Goal: Information Seeking & Learning: Learn about a topic

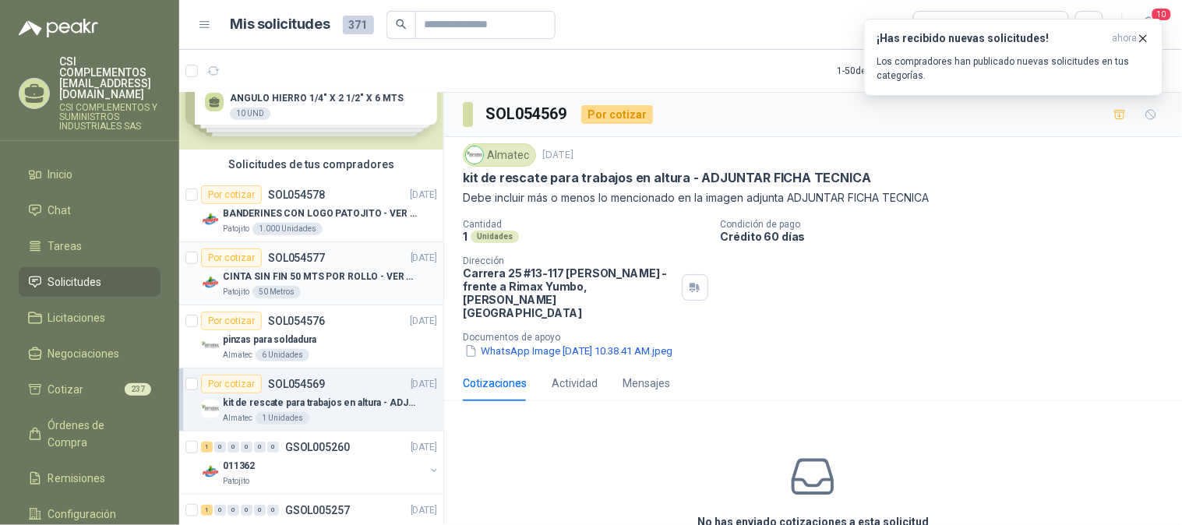
scroll to position [86, 0]
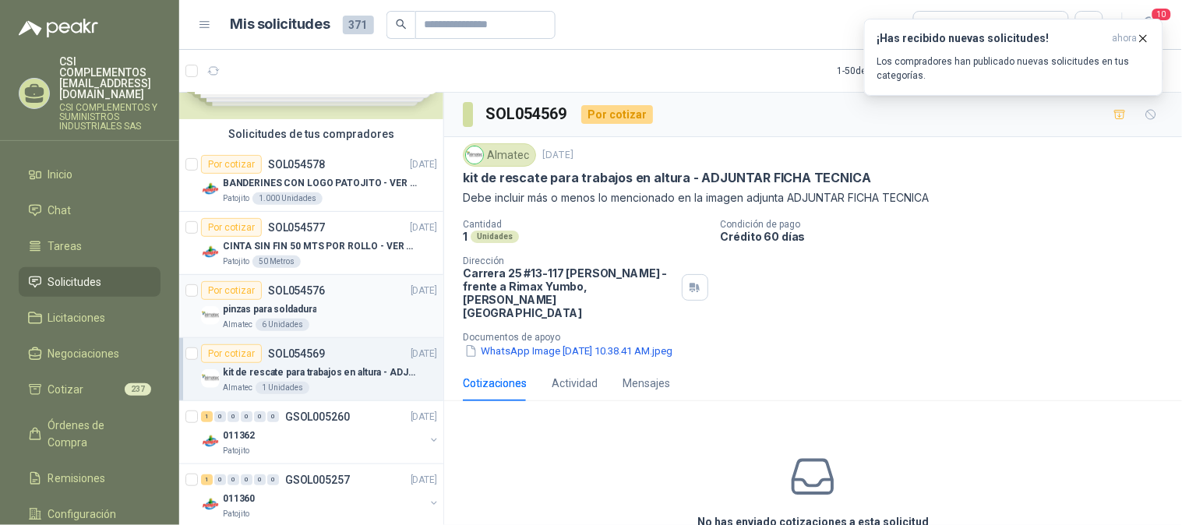
click at [306, 317] on div "pinzas para soldadura" at bounding box center [330, 309] width 214 height 19
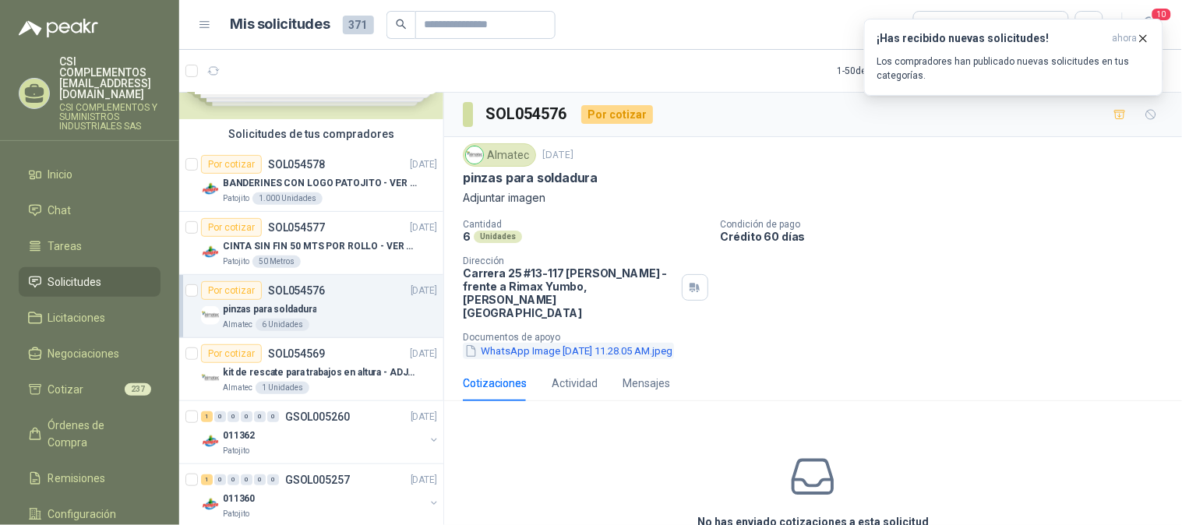
click at [562, 343] on button "WhatsApp Image [DATE] 11.28.05 AM.jpeg" at bounding box center [568, 351] width 211 height 16
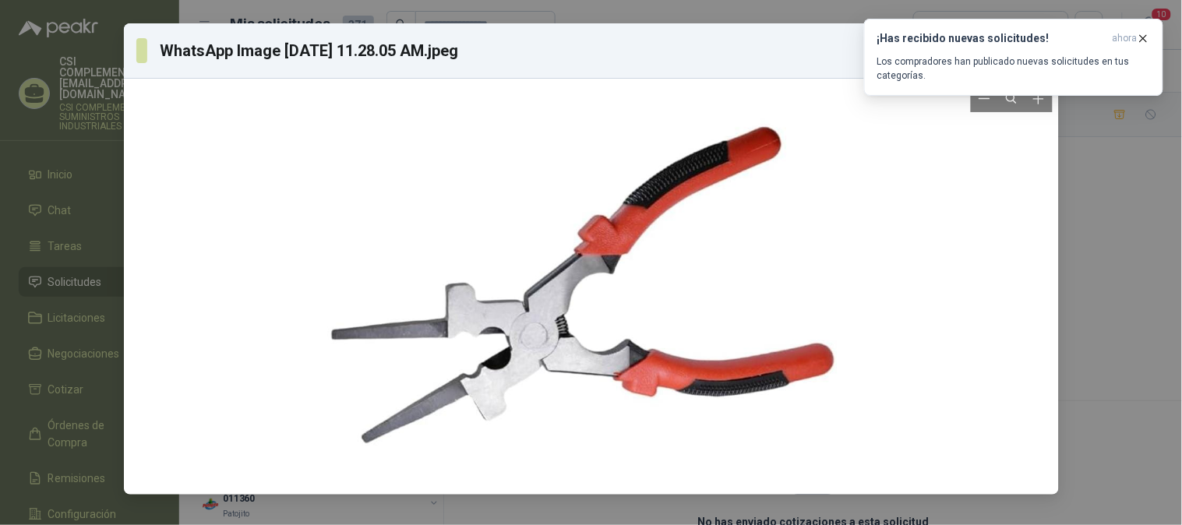
drag, startPoint x: 567, startPoint y: 323, endPoint x: 447, endPoint y: 262, distance: 134.5
click at [447, 262] on div at bounding box center [590, 287] width 527 height 404
drag, startPoint x: 547, startPoint y: 390, endPoint x: 519, endPoint y: 398, distance: 29.3
click at [519, 398] on div at bounding box center [590, 287] width 527 height 404
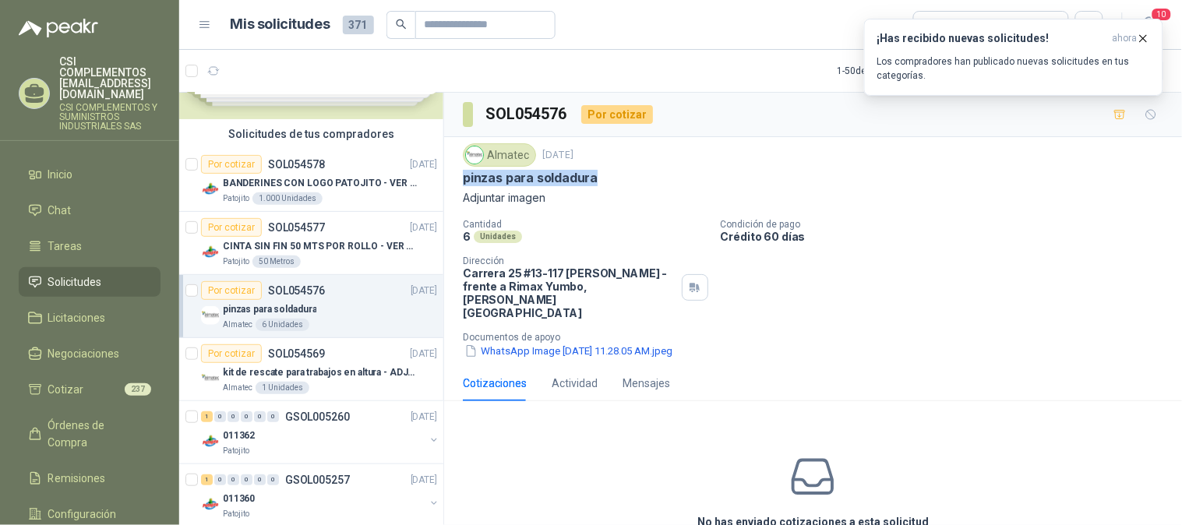
drag, startPoint x: 456, startPoint y: 182, endPoint x: 605, endPoint y: 185, distance: 149.6
click at [605, 185] on div "Almatec [DATE] pinzas para soldadura Adjuntar imagen Cantidad 6 Unidades Condic…" at bounding box center [813, 251] width 738 height 228
copy p "pinzas para soldadura"
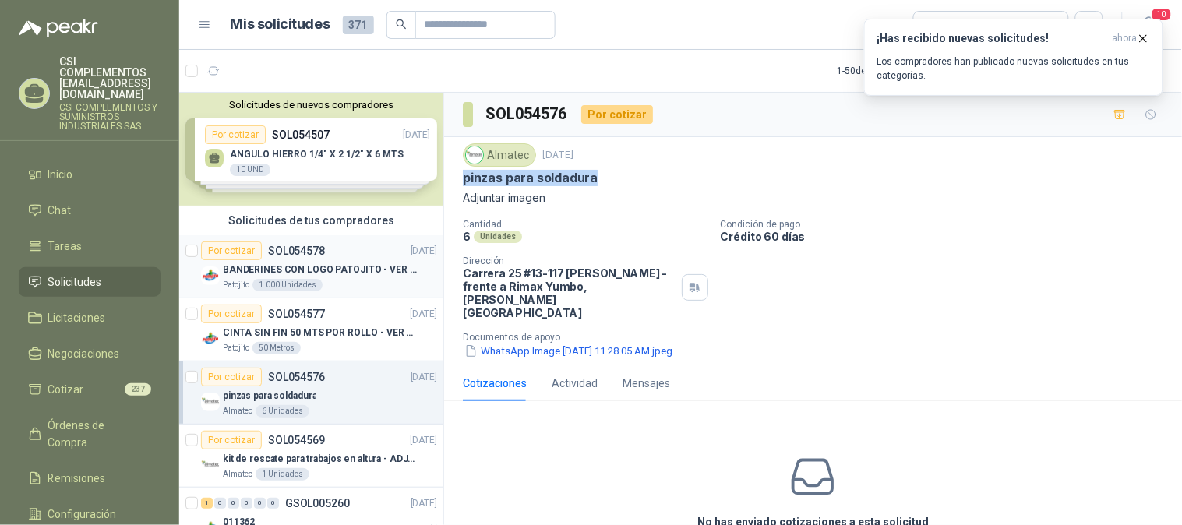
click at [254, 245] on div "Por cotizar" at bounding box center [231, 251] width 61 height 19
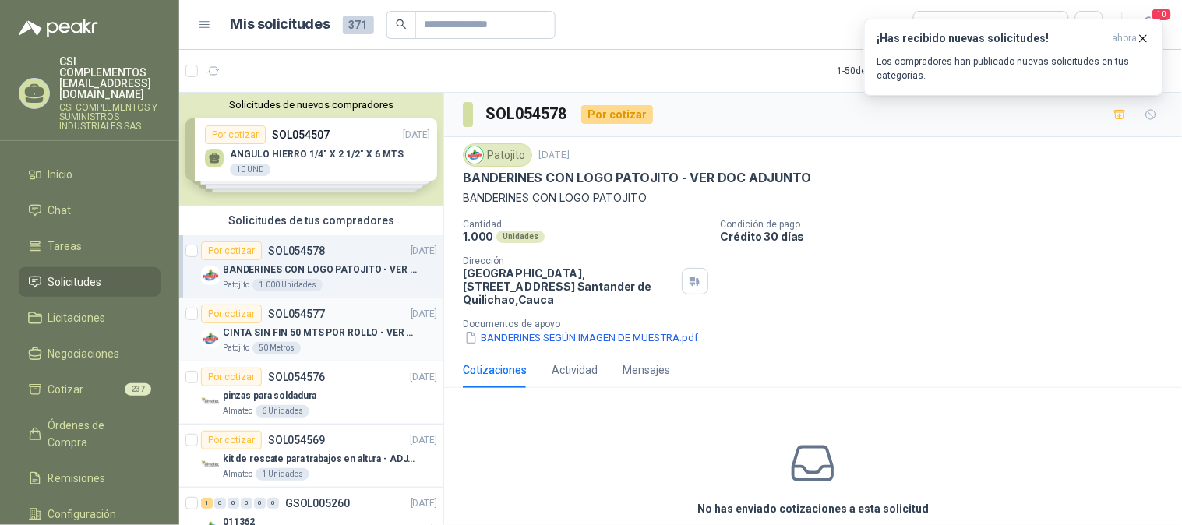
click at [316, 326] on p "CINTA SIN FIN 50 MTS POR ROLLO - VER DOC ADJUNTO" at bounding box center [320, 333] width 194 height 15
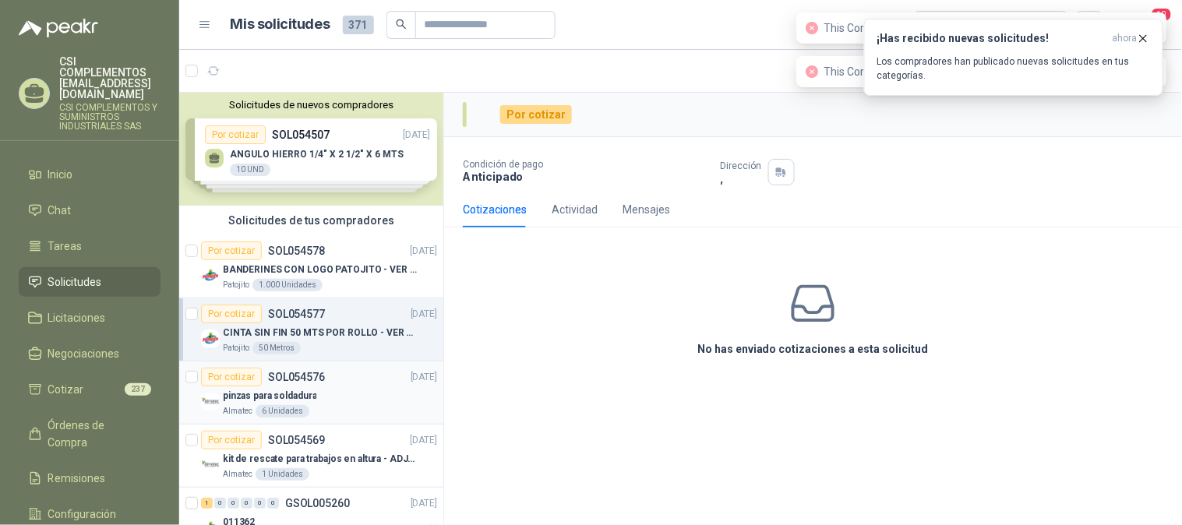
click at [323, 388] on div "pinzas para soldadura" at bounding box center [330, 395] width 214 height 19
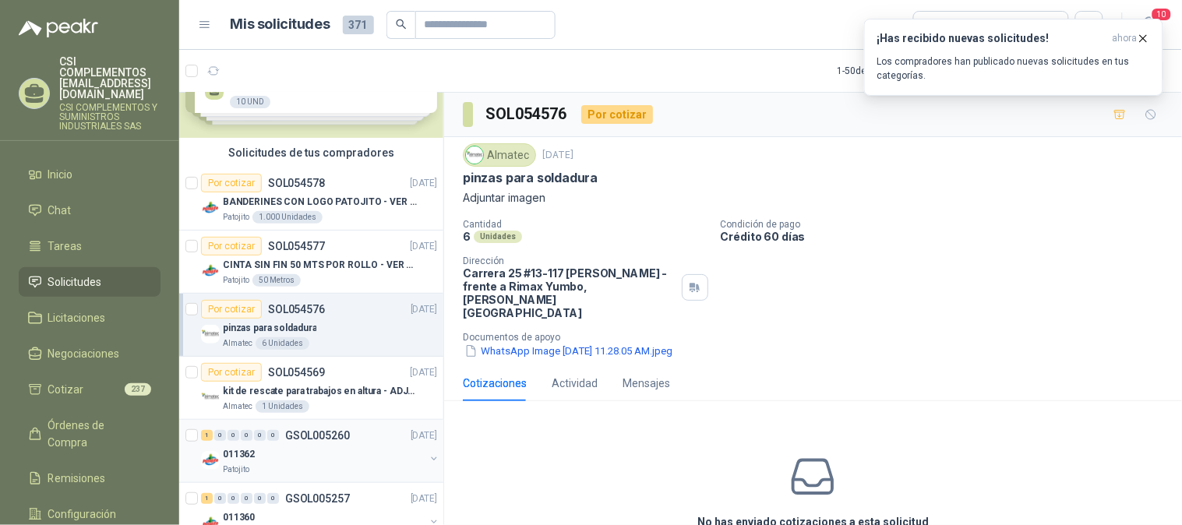
scroll to position [173, 0]
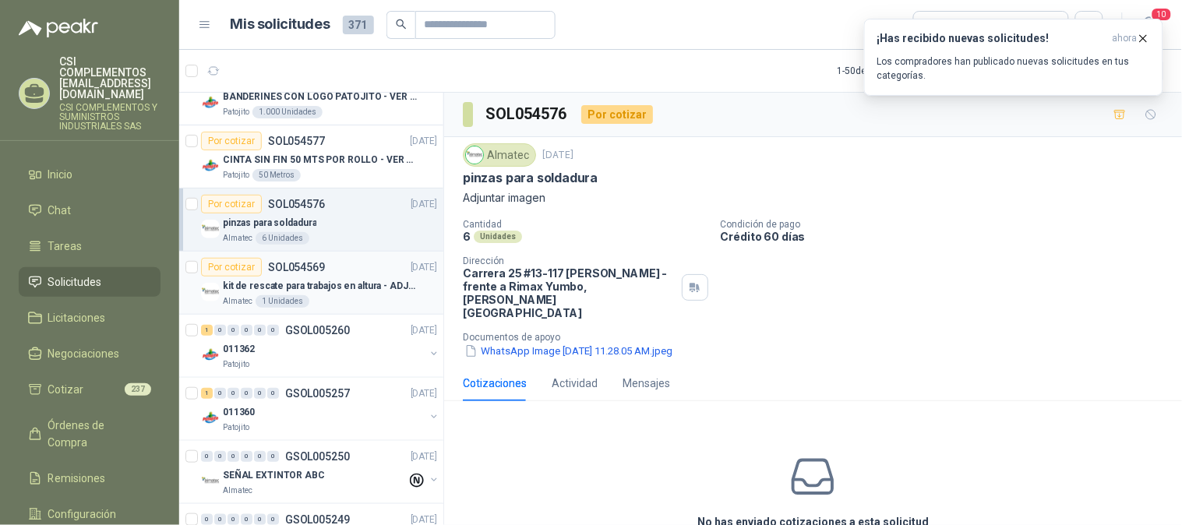
click at [281, 295] on div "1 Unidades" at bounding box center [283, 301] width 54 height 12
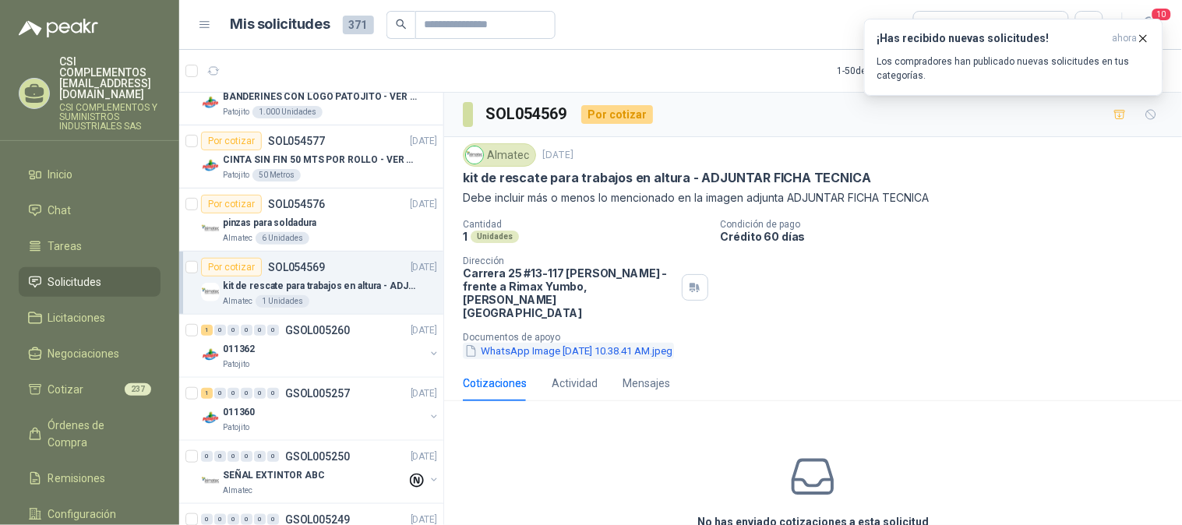
click at [658, 343] on button "WhatsApp Image [DATE] 10.38.41 AM.jpeg" at bounding box center [568, 351] width 211 height 16
click at [1143, 39] on icon "button" at bounding box center [1144, 38] width 6 height 6
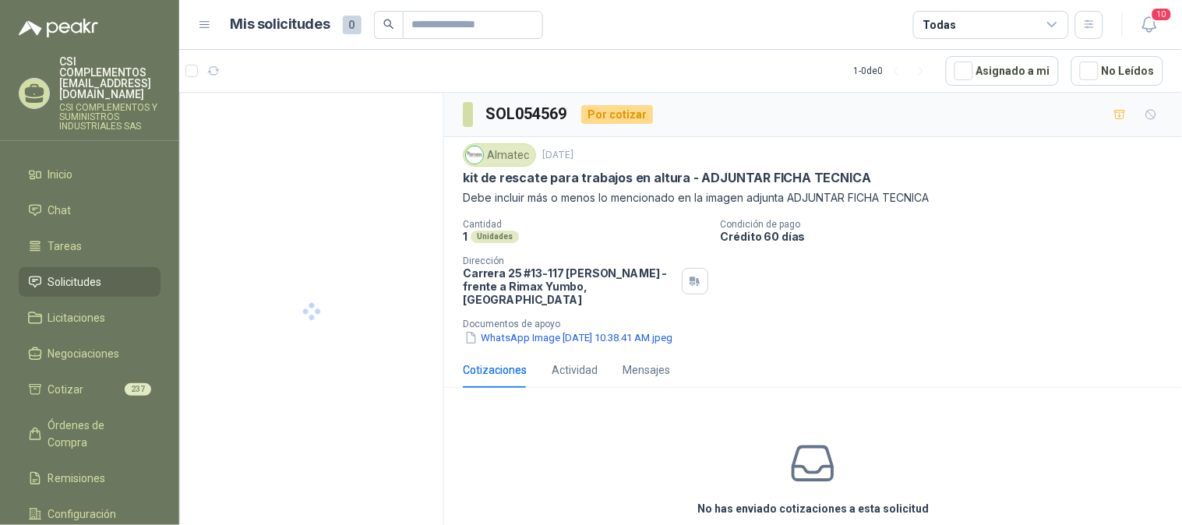
click at [79, 273] on span "Solicitudes" at bounding box center [75, 281] width 54 height 17
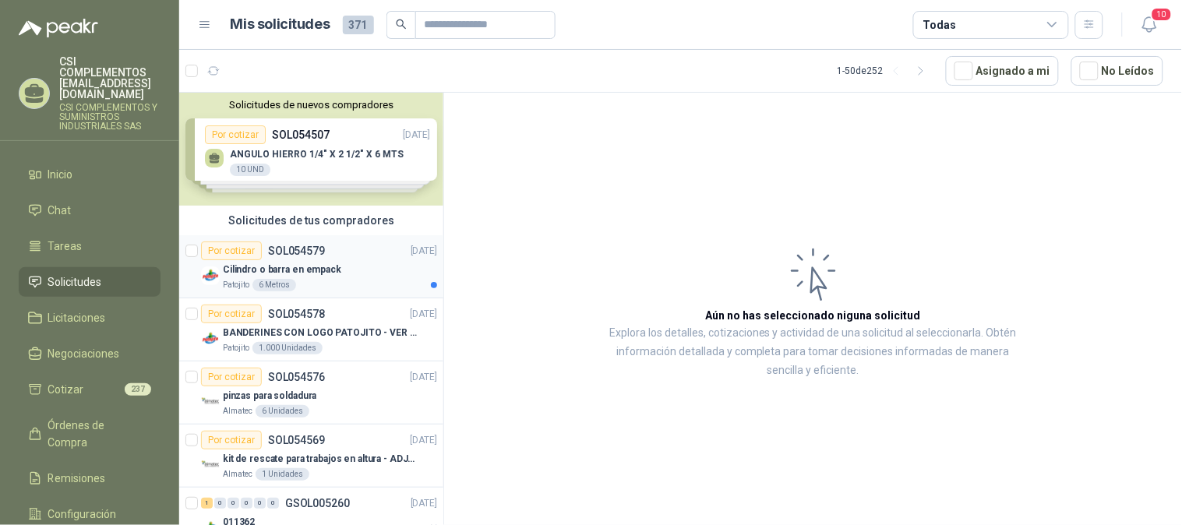
click at [268, 263] on p "Cilindro o barra en empack" at bounding box center [282, 270] width 118 height 15
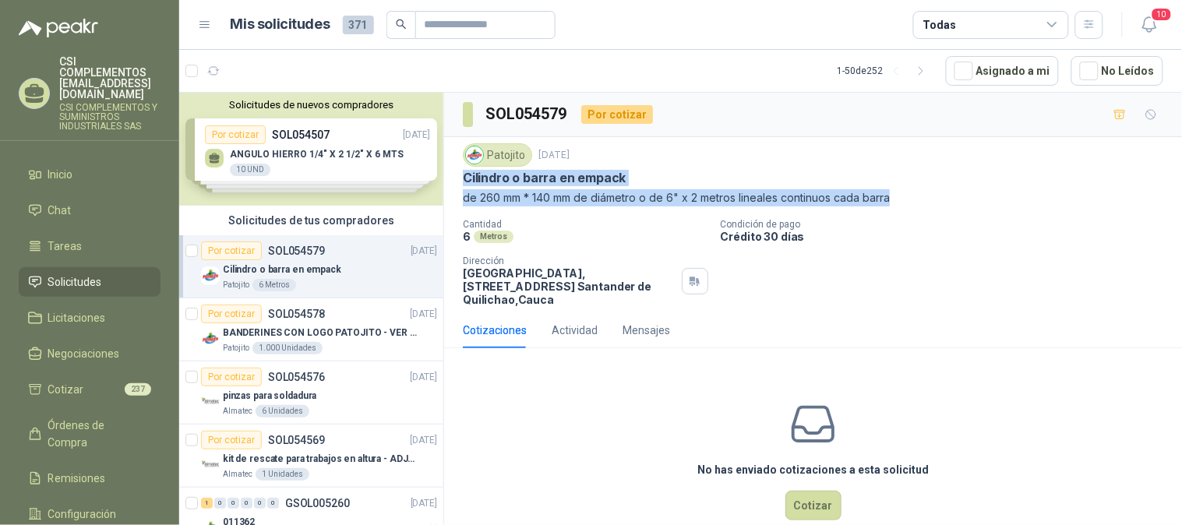
drag, startPoint x: 463, startPoint y: 175, endPoint x: 898, endPoint y: 199, distance: 436.2
click at [898, 199] on div "Patojito 2 sept, 2025 Cilindro o barra en empack de 260 mm * 140 mm de diámetro…" at bounding box center [813, 174] width 700 height 63
copy div "Cilindro o barra en empack de 260 mm * 140 mm de diámetro o de 6" x 2 metros li…"
